Goal: Task Accomplishment & Management: Use online tool/utility

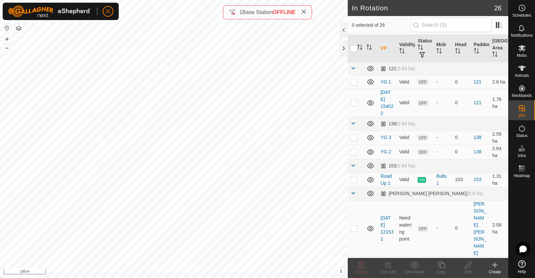
click at [494, 268] on icon at bounding box center [495, 265] width 8 height 8
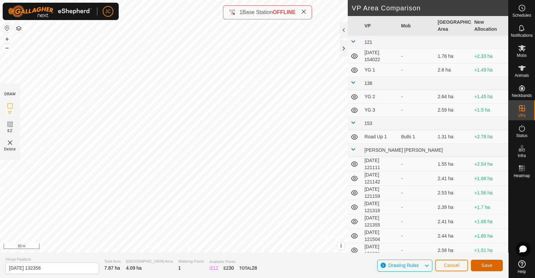
click at [493, 267] on button "Save" at bounding box center [487, 266] width 32 height 12
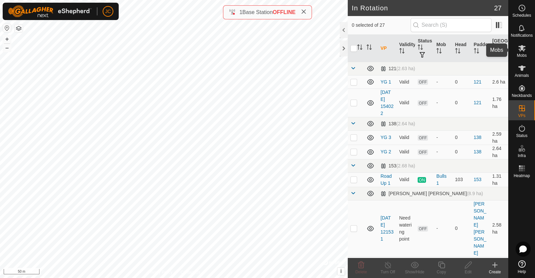
click at [521, 46] on icon at bounding box center [521, 48] width 7 height 6
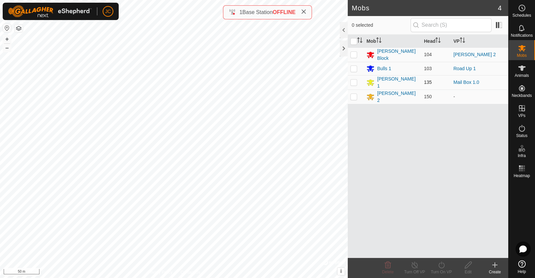
click at [352, 81] on p-checkbox at bounding box center [354, 82] width 7 height 5
checkbox input "true"
click at [412, 268] on icon at bounding box center [415, 265] width 8 height 8
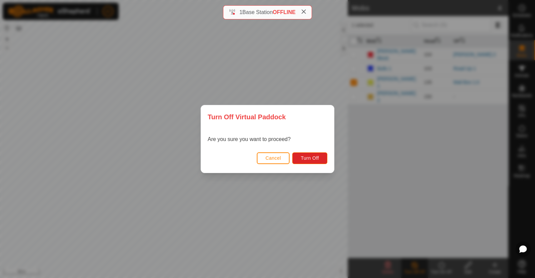
click at [274, 157] on span "Cancel" at bounding box center [274, 158] width 16 height 5
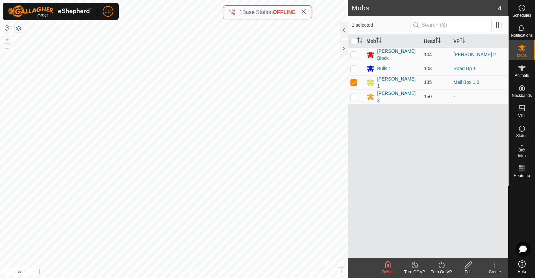
click at [413, 268] on icon at bounding box center [415, 265] width 6 height 7
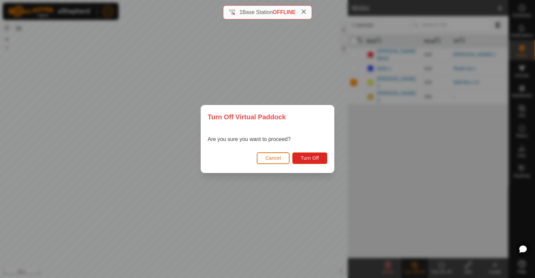
click at [284, 159] on button "Cancel" at bounding box center [273, 159] width 33 height 12
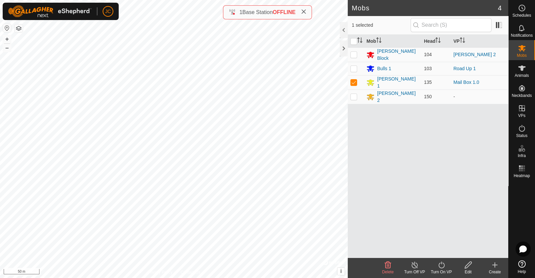
click at [442, 269] on div "Turn On VP" at bounding box center [441, 272] width 27 height 6
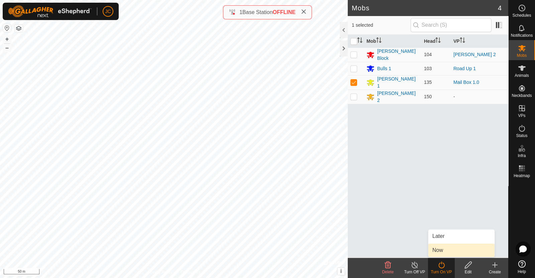
click at [446, 251] on link "Now" at bounding box center [461, 250] width 66 height 13
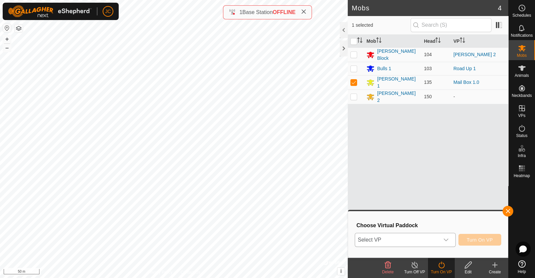
click at [435, 237] on span "Select VP" at bounding box center [397, 239] width 84 height 13
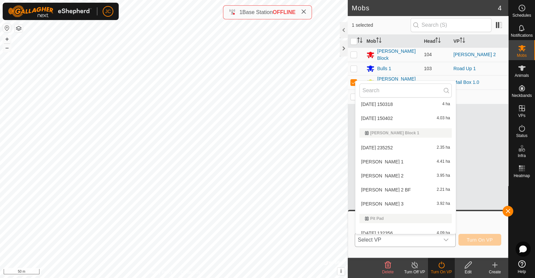
scroll to position [368, 0]
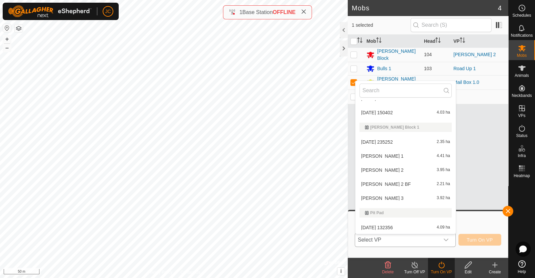
click at [387, 225] on li "[DATE] 132356 4.09 ha" at bounding box center [406, 227] width 100 height 13
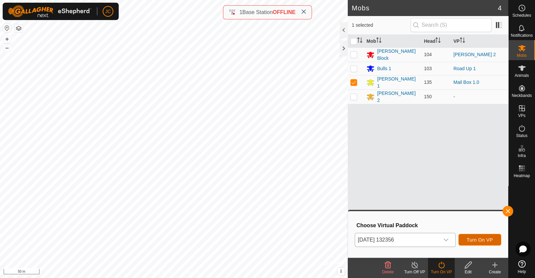
click at [481, 242] on span "Turn On VP" at bounding box center [480, 239] width 26 height 5
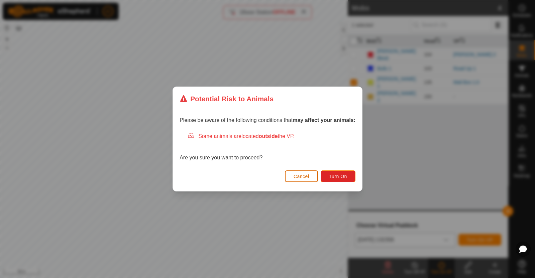
click at [308, 177] on span "Cancel" at bounding box center [302, 176] width 16 height 5
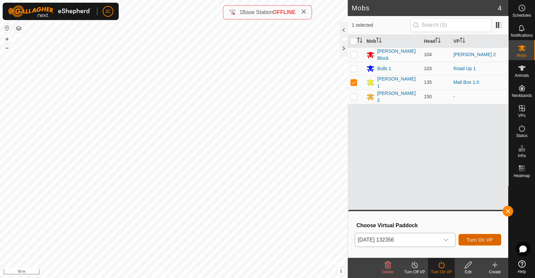
click at [482, 240] on span "Turn On VP" at bounding box center [480, 239] width 26 height 5
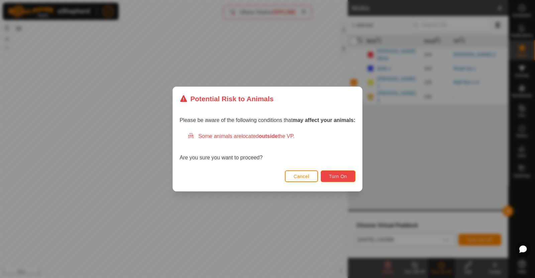
click at [342, 178] on span "Turn On" at bounding box center [338, 176] width 18 height 5
